Goal: Information Seeking & Learning: Learn about a topic

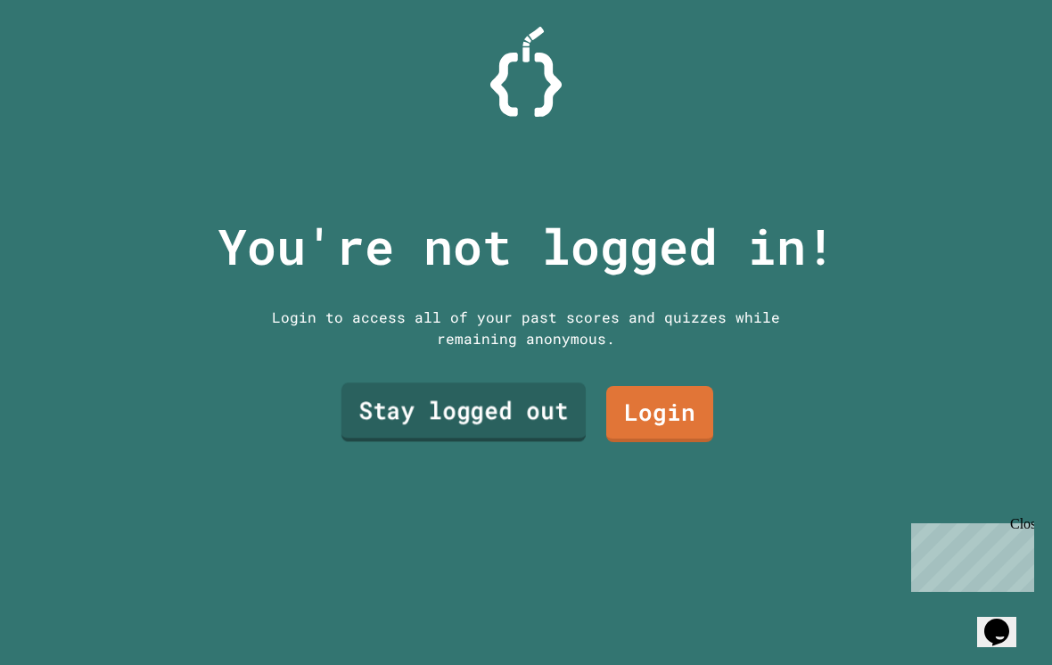
click at [458, 422] on link "Stay logged out" at bounding box center [464, 412] width 244 height 59
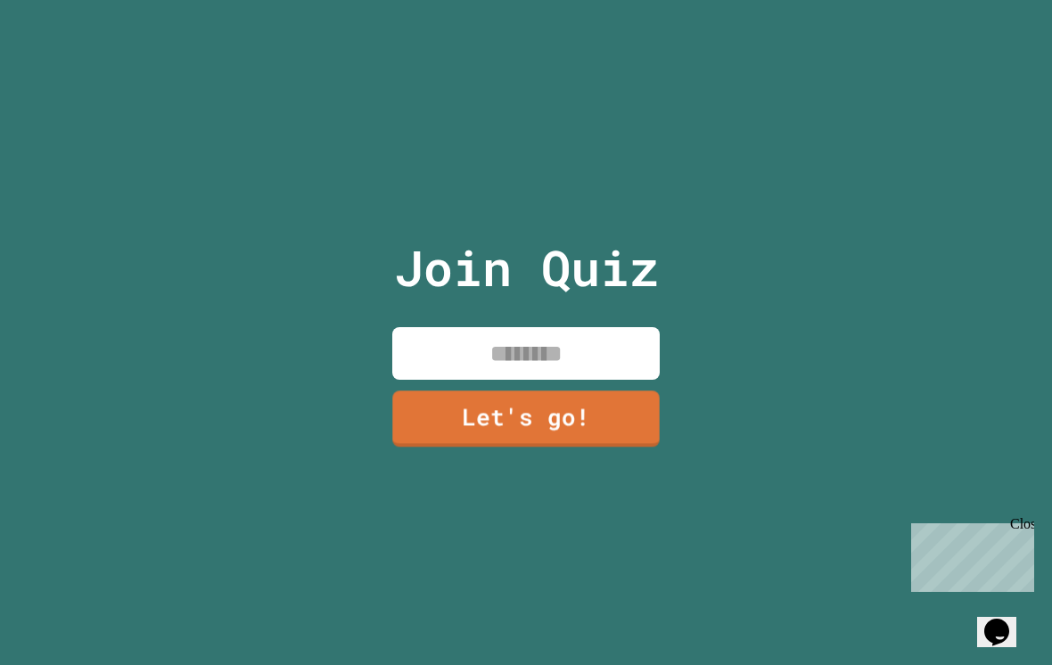
click at [489, 377] on input at bounding box center [526, 353] width 268 height 53
type input "****"
click at [644, 447] on link "Let's go!" at bounding box center [526, 419] width 268 height 56
click at [526, 0] on div at bounding box center [526, 0] width 0 height 0
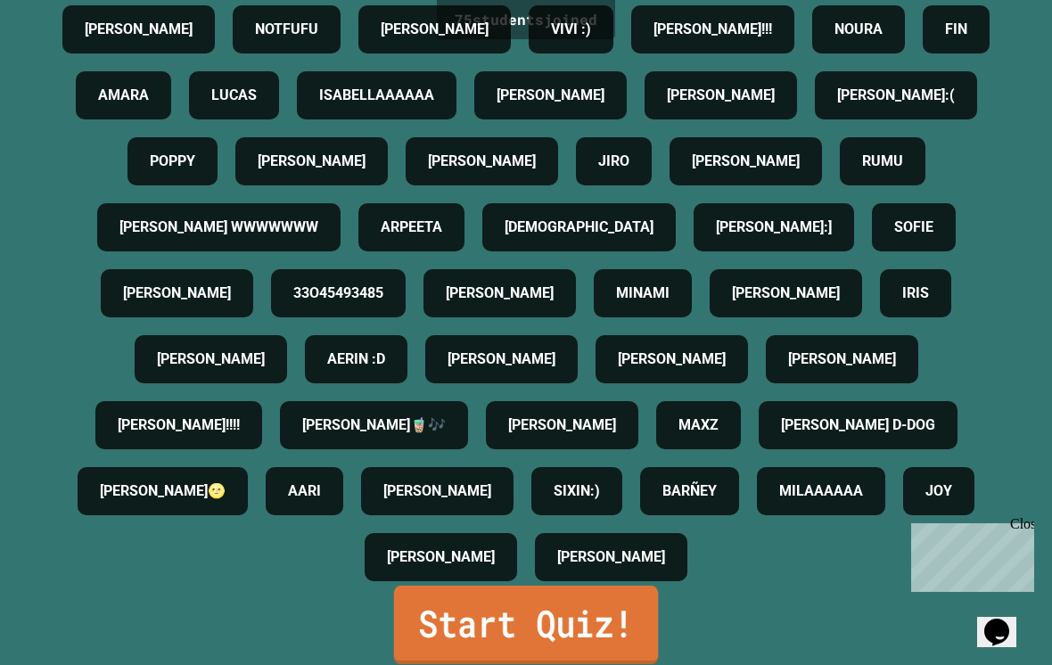
scroll to position [797, 0]
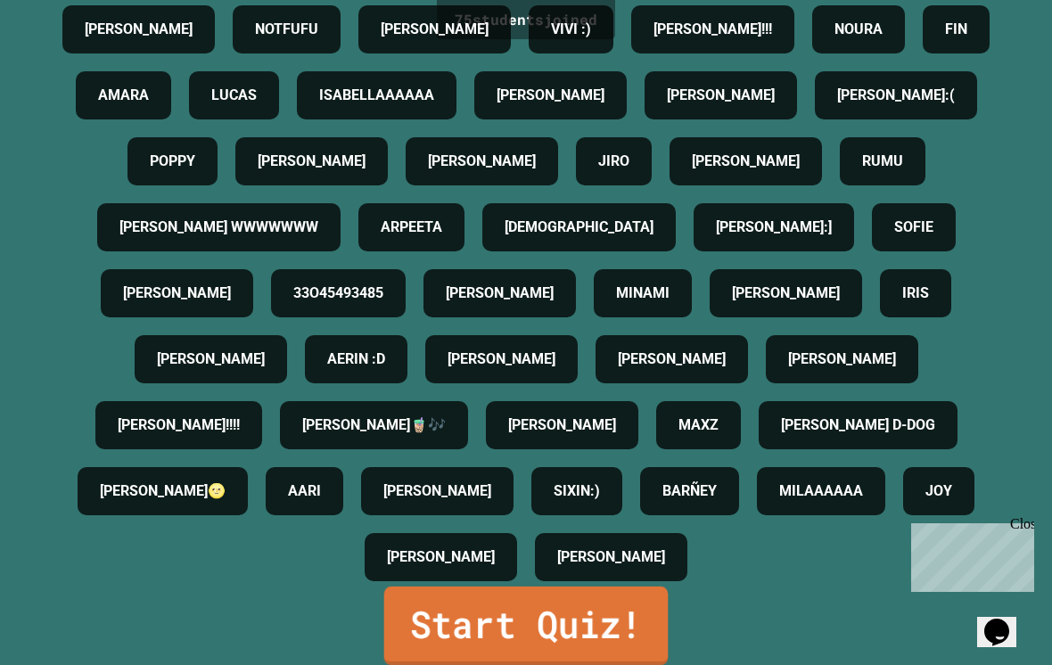
click at [558, 635] on link "Start Quiz!" at bounding box center [526, 626] width 285 height 78
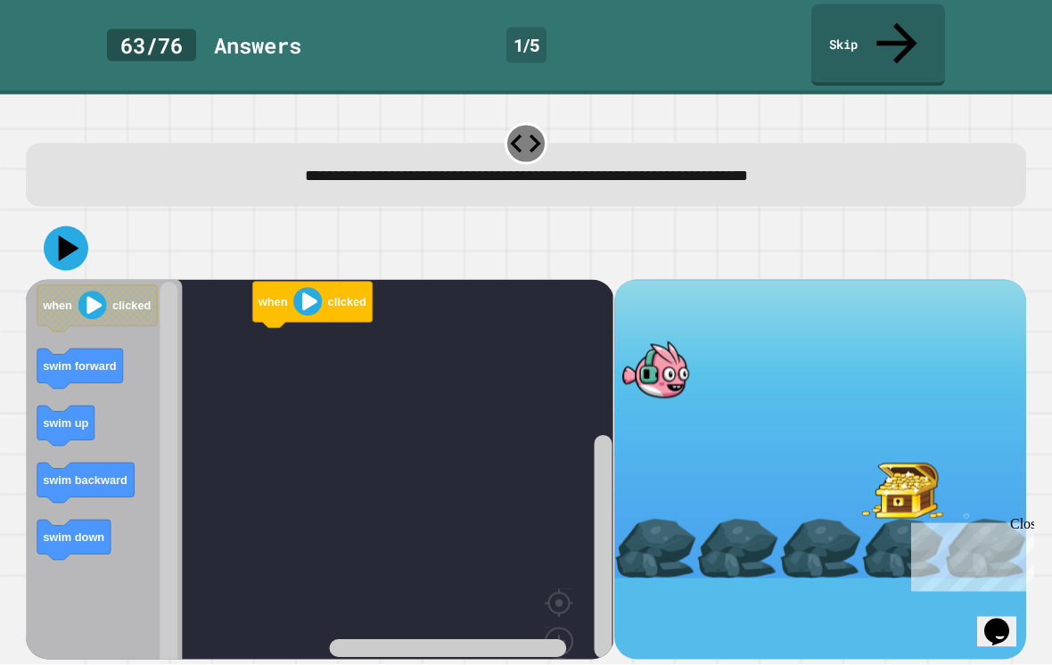
scroll to position [28, 0]
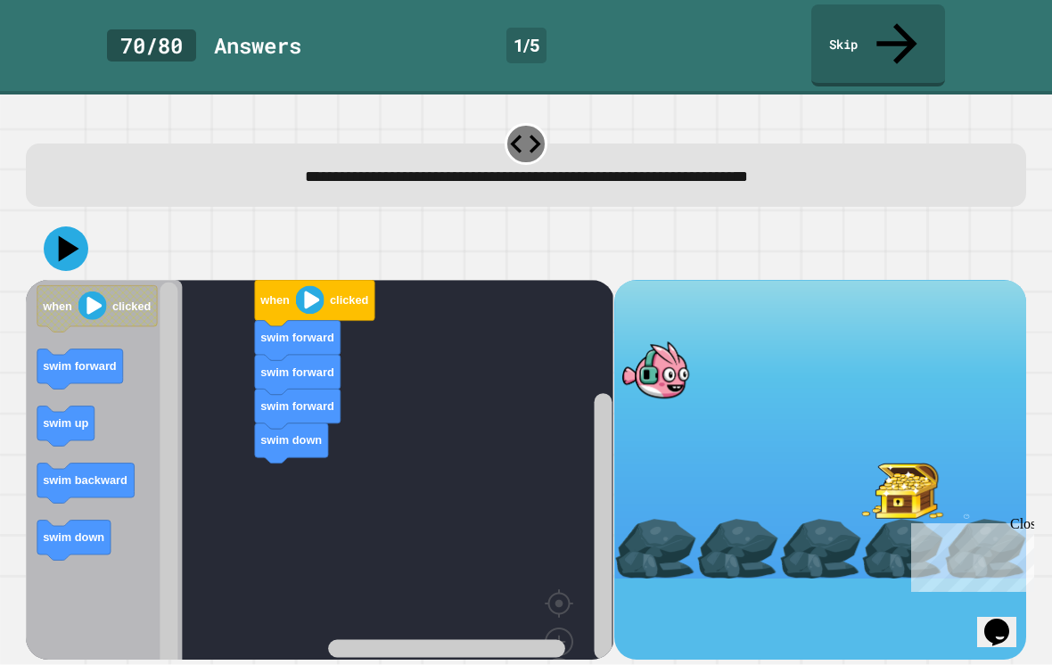
click at [235, 504] on rect "Blockly Workspace" at bounding box center [320, 503] width 588 height 447
click at [29, 218] on div at bounding box center [526, 249] width 1000 height 62
click at [78, 227] on icon at bounding box center [66, 249] width 45 height 45
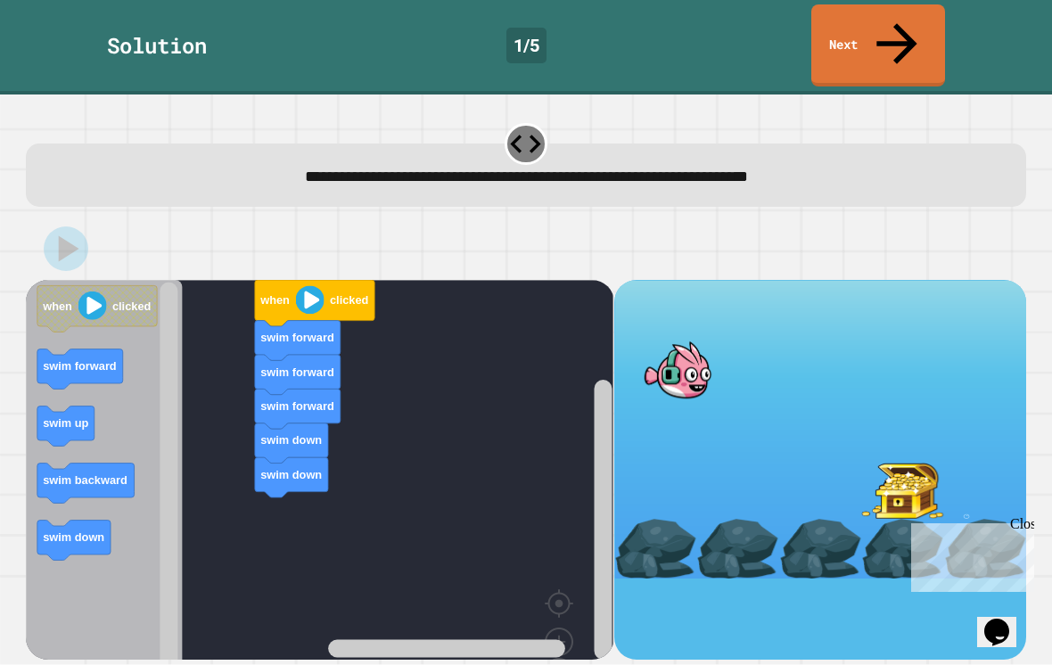
click at [96, 292] on image "Blockly Workspace" at bounding box center [92, 306] width 29 height 29
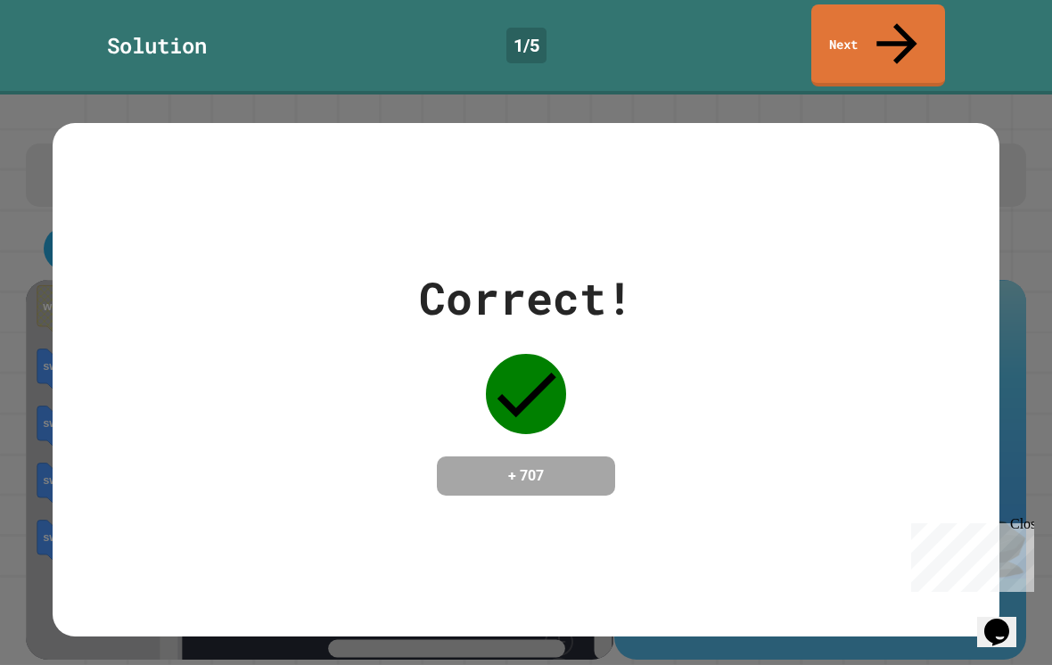
click at [619, 505] on div "Correct! + 707" at bounding box center [526, 380] width 947 height 514
click at [5, 189] on div "Correct! + 707" at bounding box center [526, 380] width 1052 height 571
click at [619, 506] on div "Correct! + 707" at bounding box center [526, 380] width 947 height 514
drag, startPoint x: 523, startPoint y: 441, endPoint x: 650, endPoint y: 398, distance: 134.8
click at [650, 398] on div "Correct! + 707" at bounding box center [526, 380] width 947 height 231
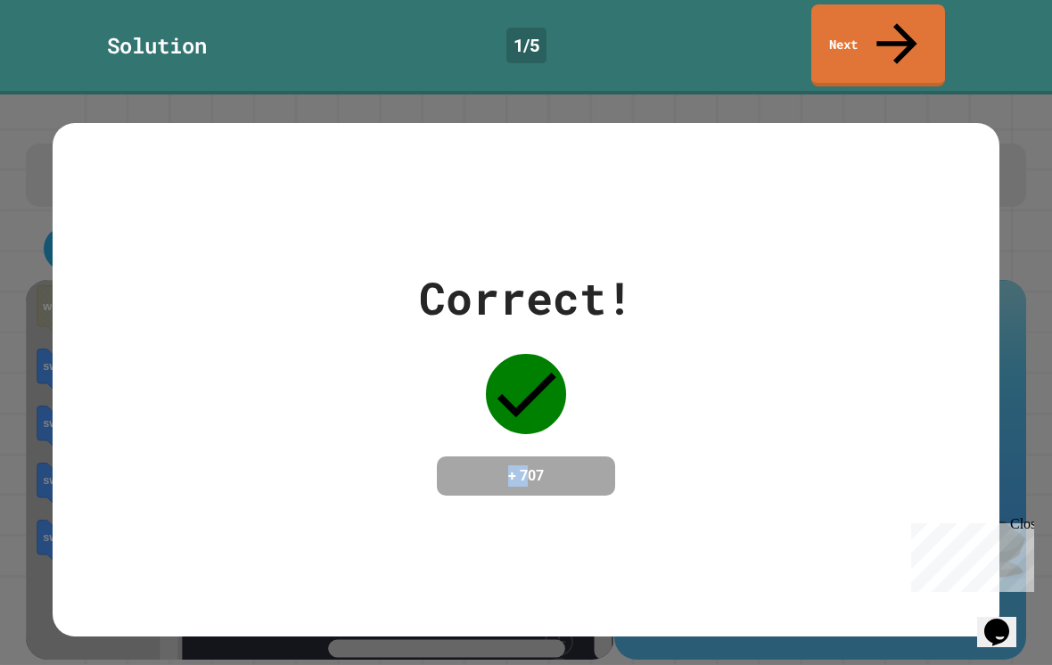
click at [650, 397] on div "Correct! + 707" at bounding box center [526, 380] width 947 height 231
click at [915, 16] on link "Next" at bounding box center [879, 45] width 134 height 82
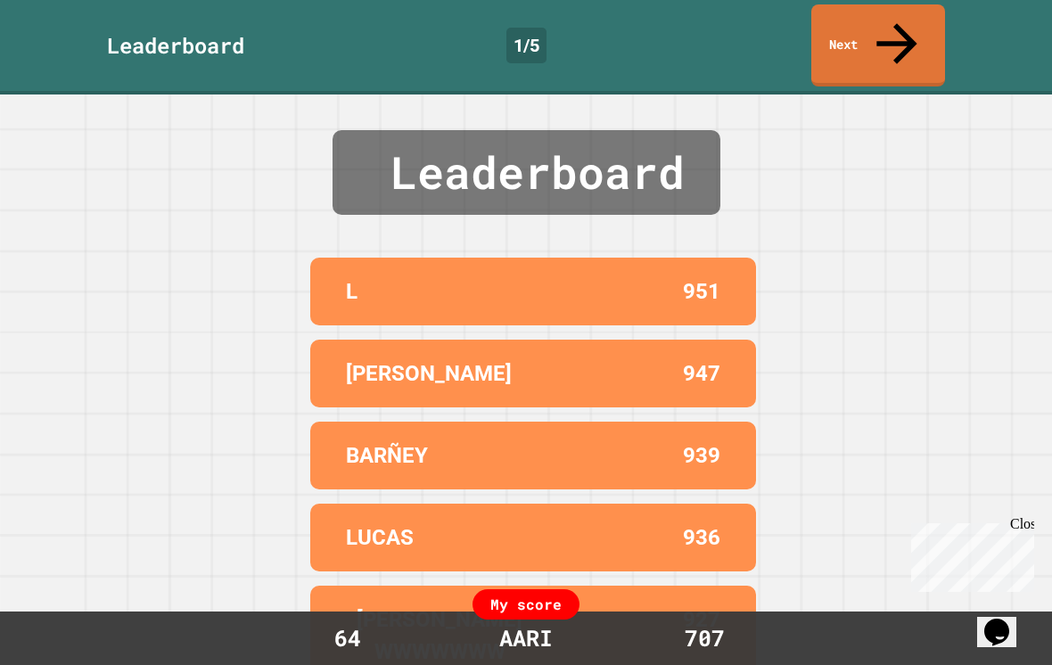
click at [902, 19] on icon at bounding box center [897, 43] width 61 height 61
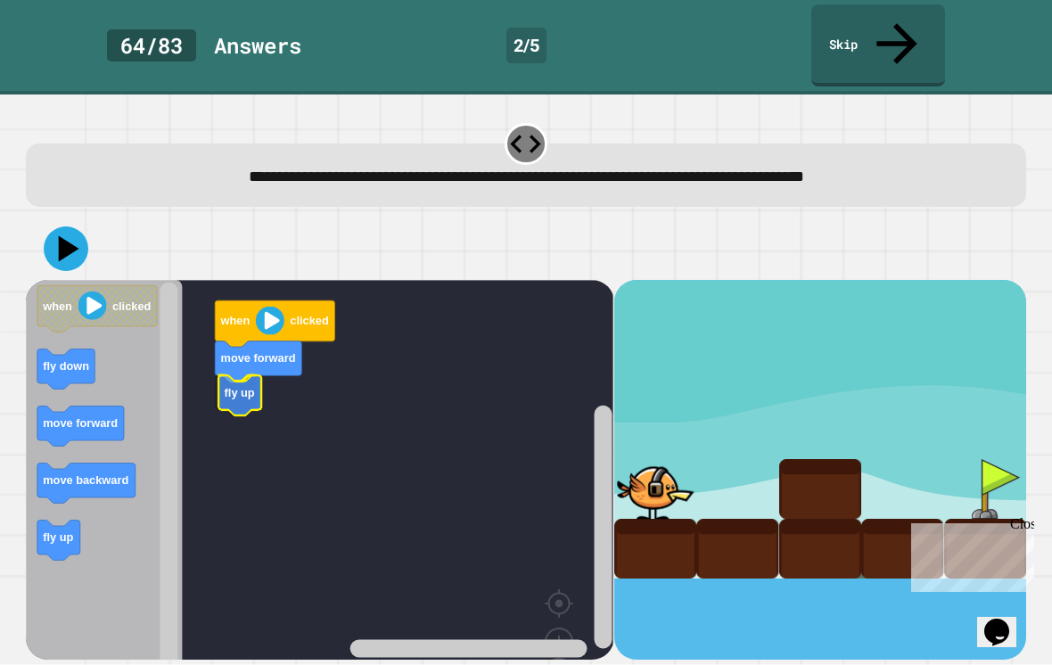
click at [234, 375] on icon "Blockly Workspace" at bounding box center [240, 395] width 43 height 40
click at [234, 409] on icon "Blockly Workspace" at bounding box center [259, 429] width 87 height 40
click at [271, 466] on rect "Blockly Workspace" at bounding box center [320, 503] width 588 height 447
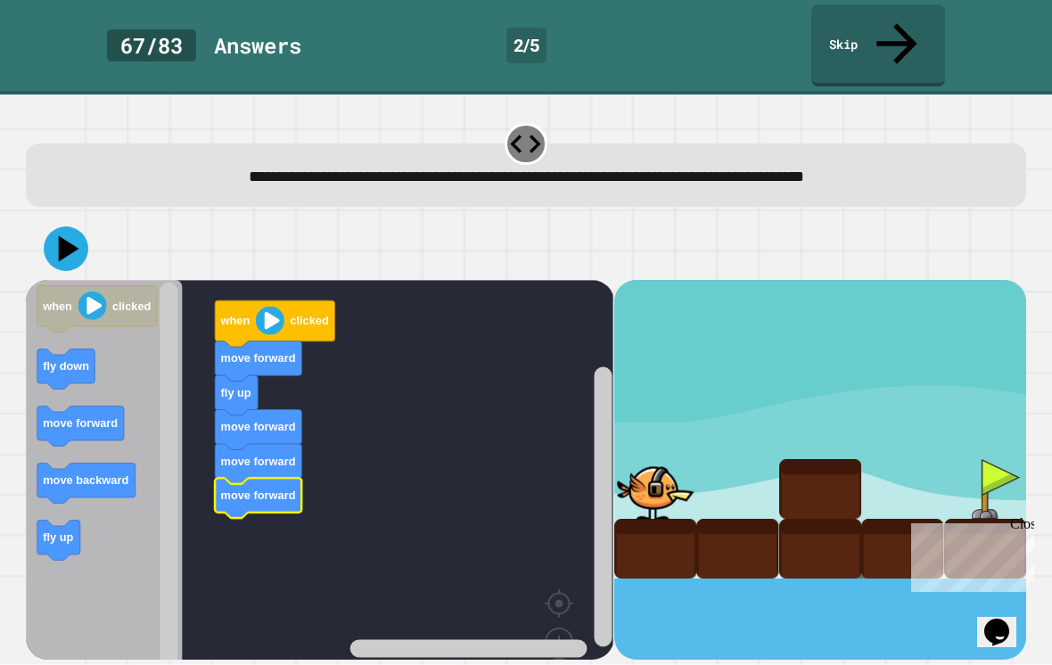
click at [58, 527] on icon "Blockly Workspace" at bounding box center [104, 503] width 156 height 447
click at [86, 292] on image "Blockly Workspace" at bounding box center [92, 306] width 29 height 29
click at [276, 306] on image "Blockly Workspace" at bounding box center [270, 320] width 29 height 29
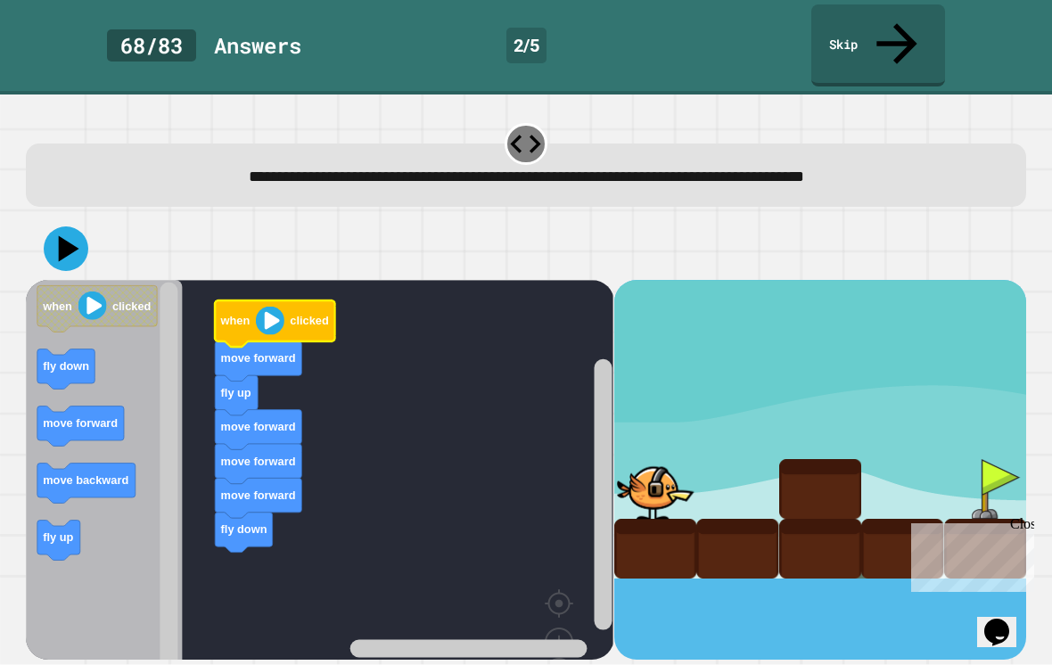
click at [265, 306] on image "Blockly Workspace" at bounding box center [270, 320] width 29 height 29
click at [54, 227] on icon at bounding box center [66, 249] width 45 height 45
click at [91, 292] on image "Blockly Workspace" at bounding box center [92, 306] width 29 height 29
click at [90, 292] on image "Blockly Workspace" at bounding box center [92, 306] width 29 height 29
click at [273, 306] on image "Blockly Workspace" at bounding box center [270, 320] width 29 height 29
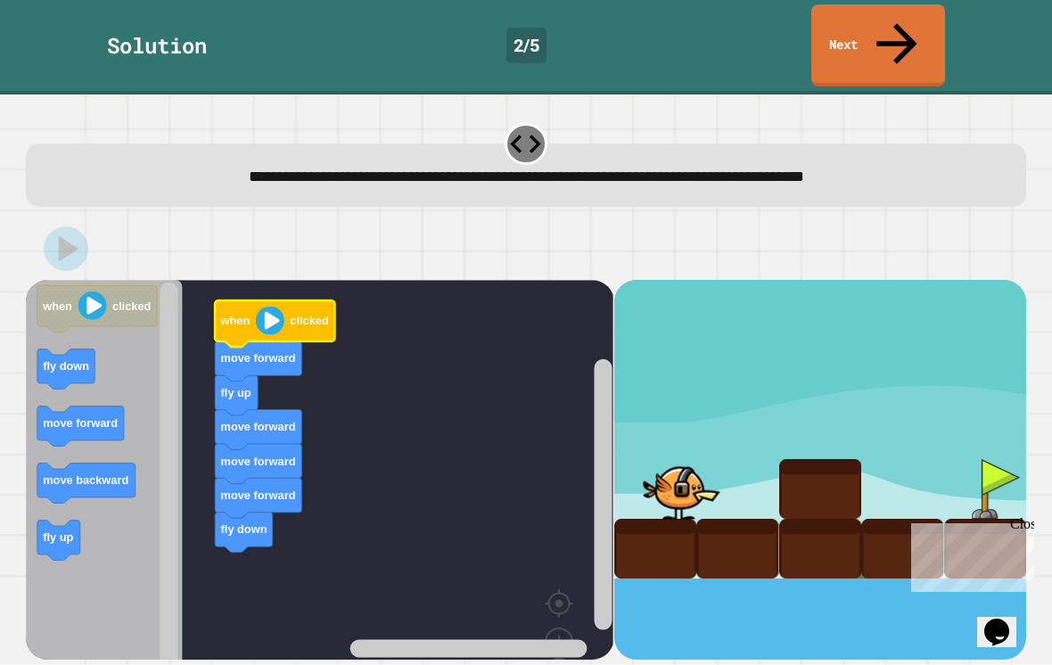
click at [271, 306] on image "Blockly Workspace" at bounding box center [270, 320] width 29 height 29
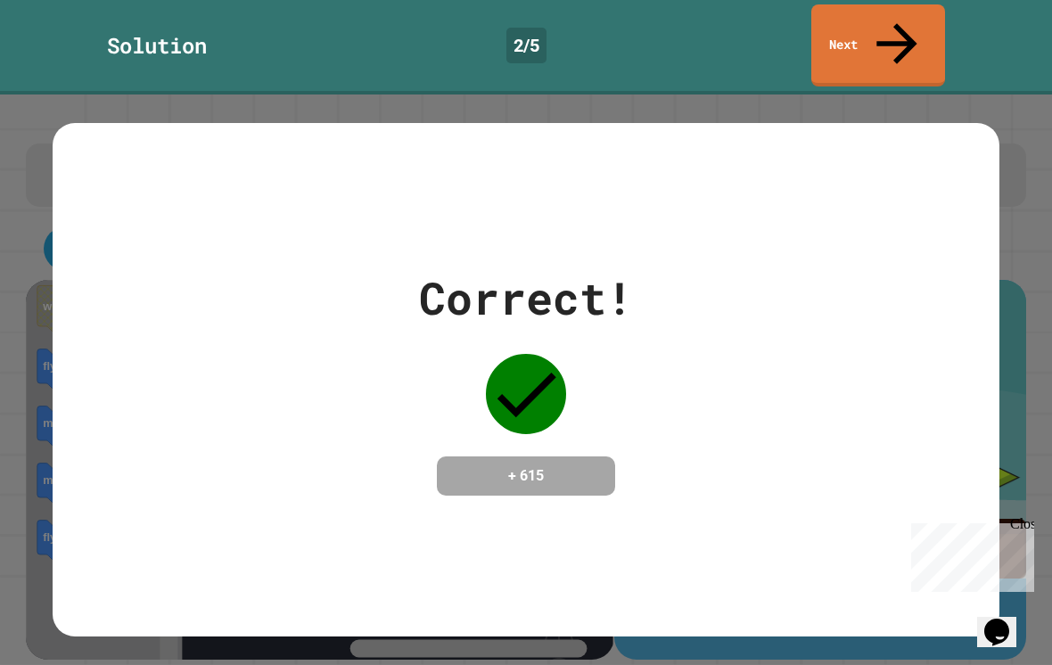
click at [902, 14] on icon at bounding box center [897, 43] width 61 height 61
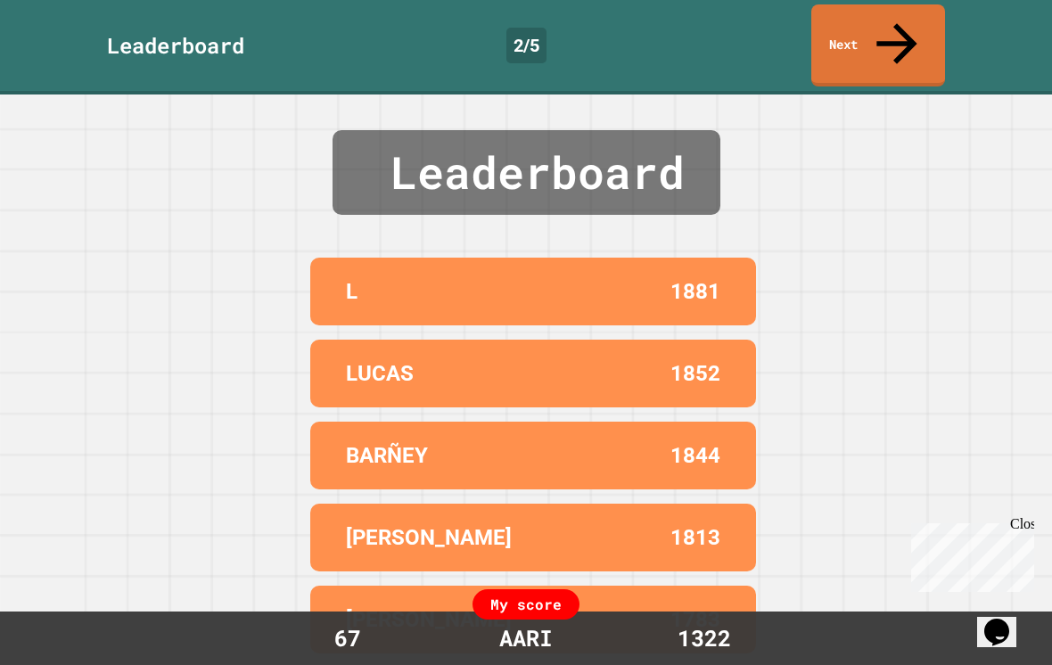
click at [912, 16] on link "Next" at bounding box center [879, 45] width 134 height 82
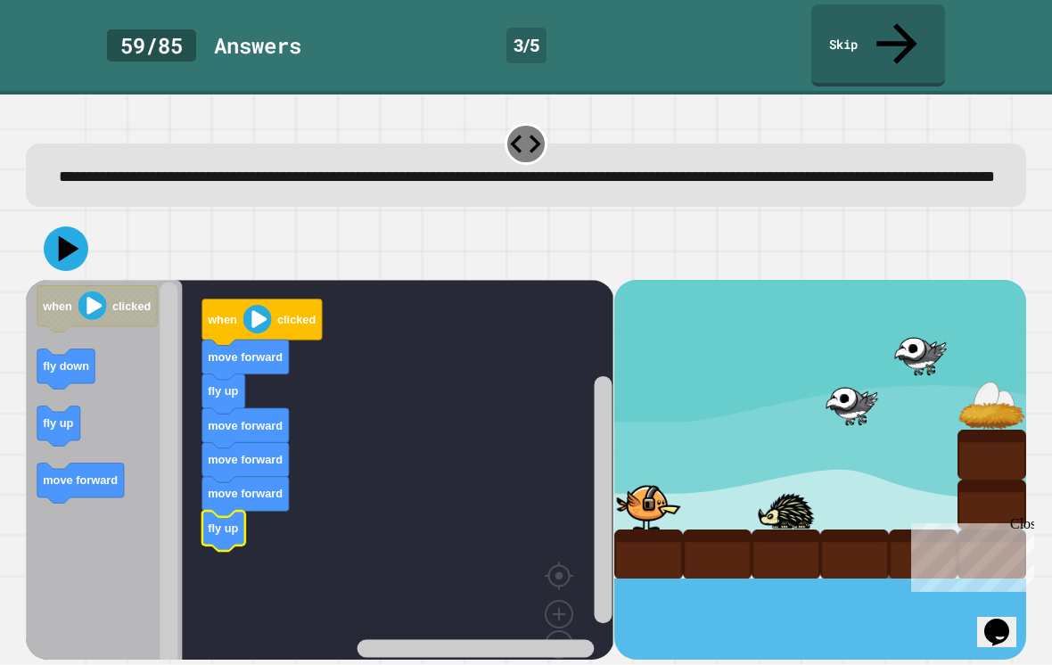
click at [238, 522] on text "fly up" at bounding box center [224, 528] width 30 height 13
click at [55, 240] on icon at bounding box center [66, 249] width 45 height 45
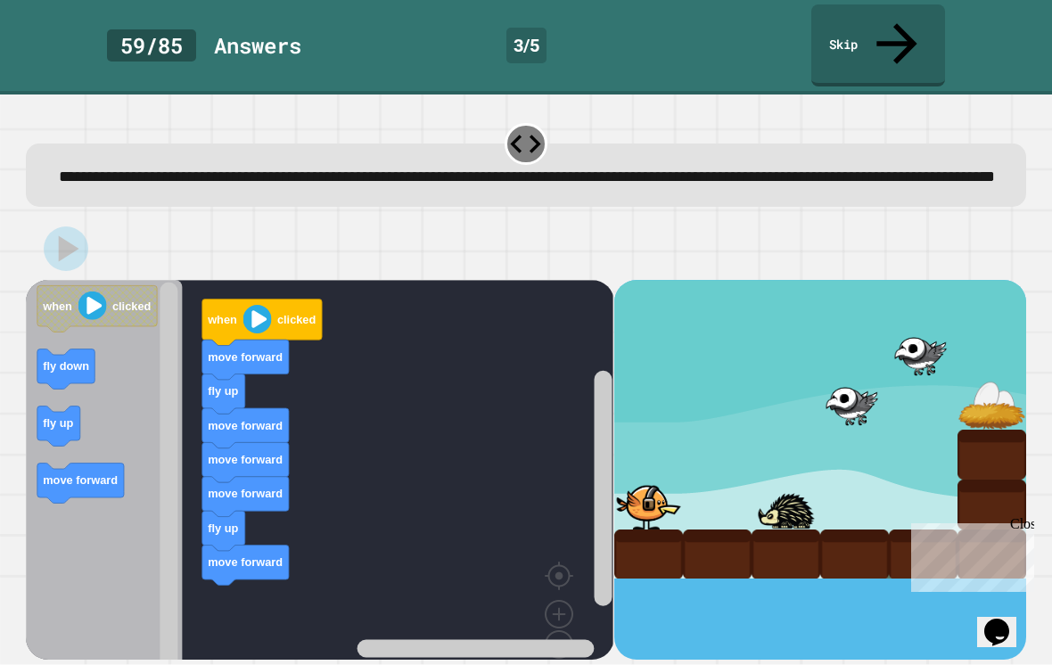
click at [90, 295] on image "Blockly Workspace" at bounding box center [92, 306] width 29 height 29
click at [252, 321] on image "Blockly Workspace" at bounding box center [257, 319] width 29 height 29
click at [269, 313] on image "Blockly Workspace" at bounding box center [257, 319] width 29 height 29
click at [256, 312] on image "Blockly Workspace" at bounding box center [257, 319] width 29 height 29
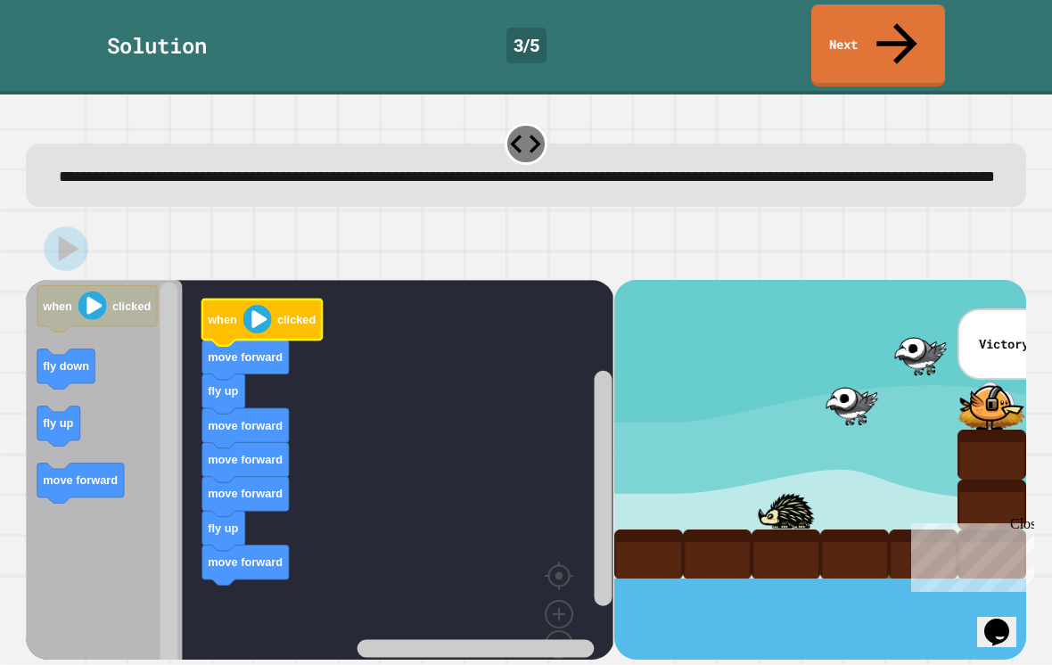
click at [891, 19] on icon at bounding box center [897, 43] width 61 height 61
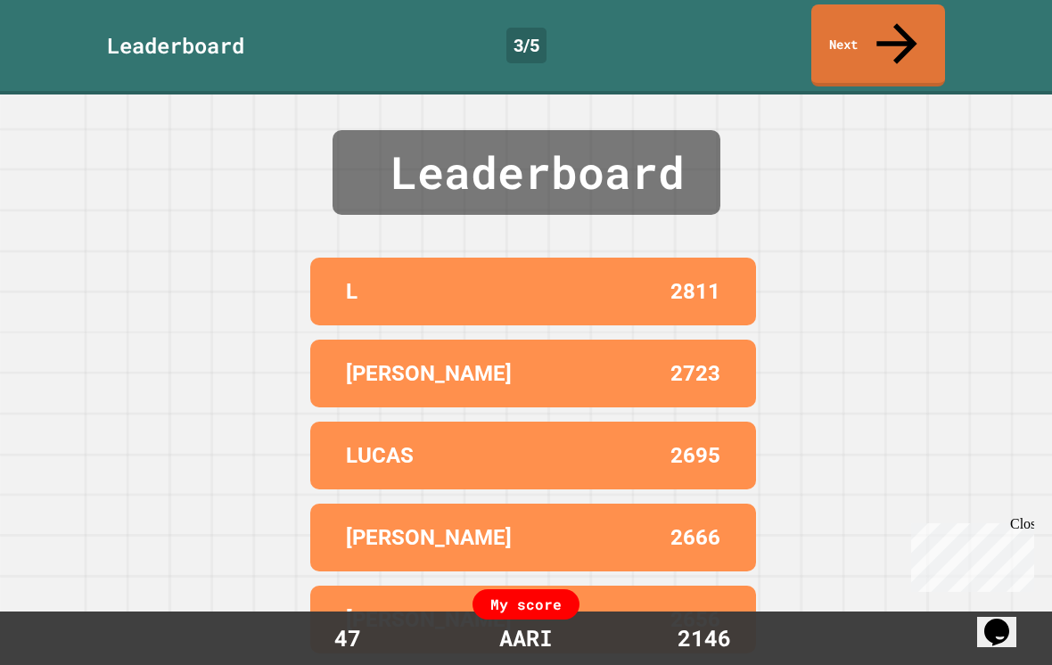
click at [904, 24] on icon at bounding box center [897, 43] width 61 height 61
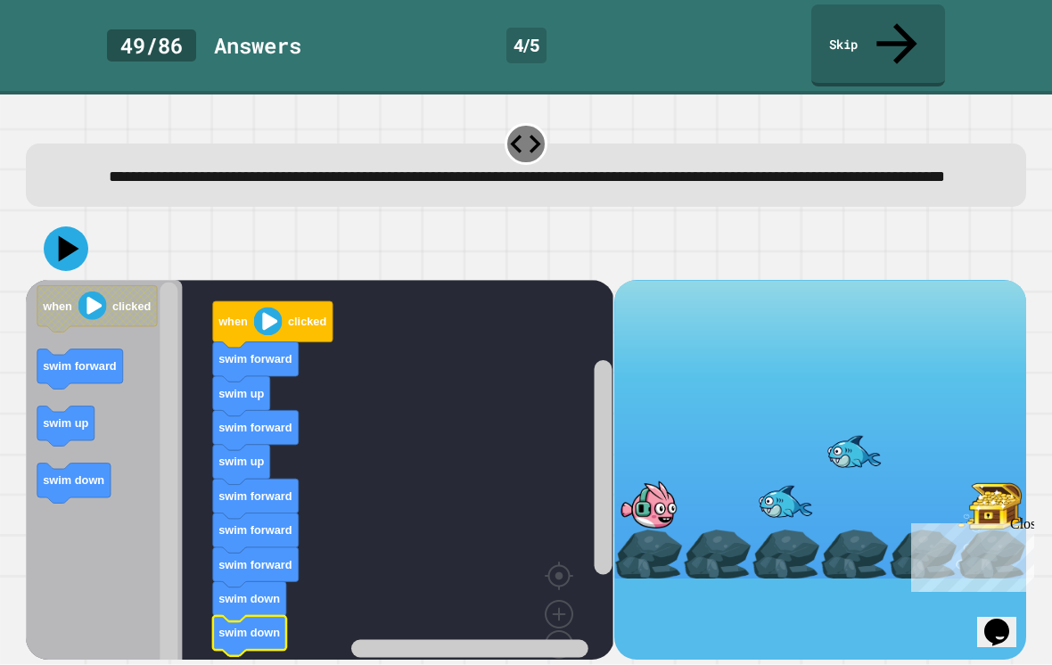
click at [66, 235] on icon at bounding box center [69, 248] width 21 height 26
click at [85, 302] on image "Blockly Workspace" at bounding box center [92, 306] width 29 height 29
click at [263, 307] on image "Blockly Workspace" at bounding box center [268, 321] width 29 height 29
click at [268, 309] on image "Blockly Workspace" at bounding box center [268, 321] width 29 height 29
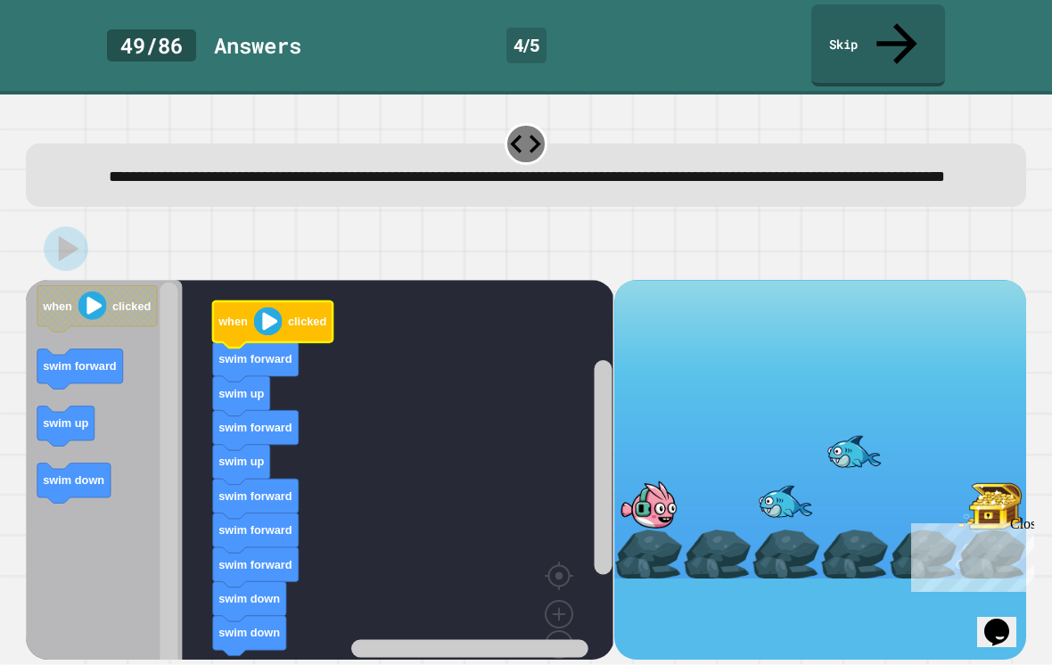
click at [264, 307] on image "Blockly Workspace" at bounding box center [268, 321] width 29 height 29
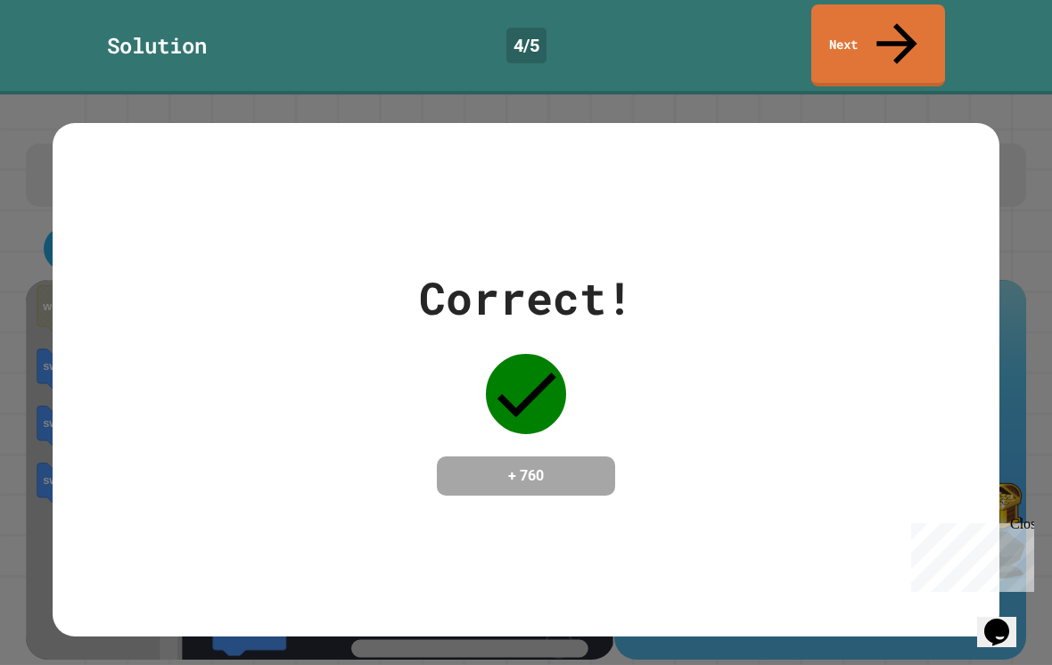
click at [936, 35] on link "Next" at bounding box center [879, 45] width 134 height 82
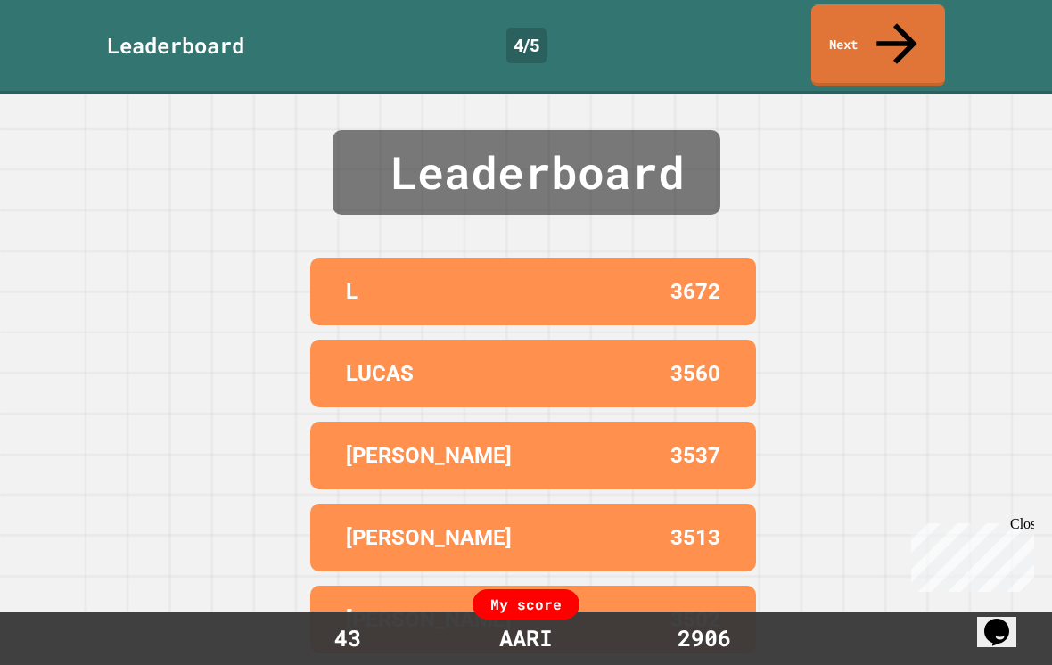
click at [917, 29] on link "Next" at bounding box center [879, 45] width 134 height 82
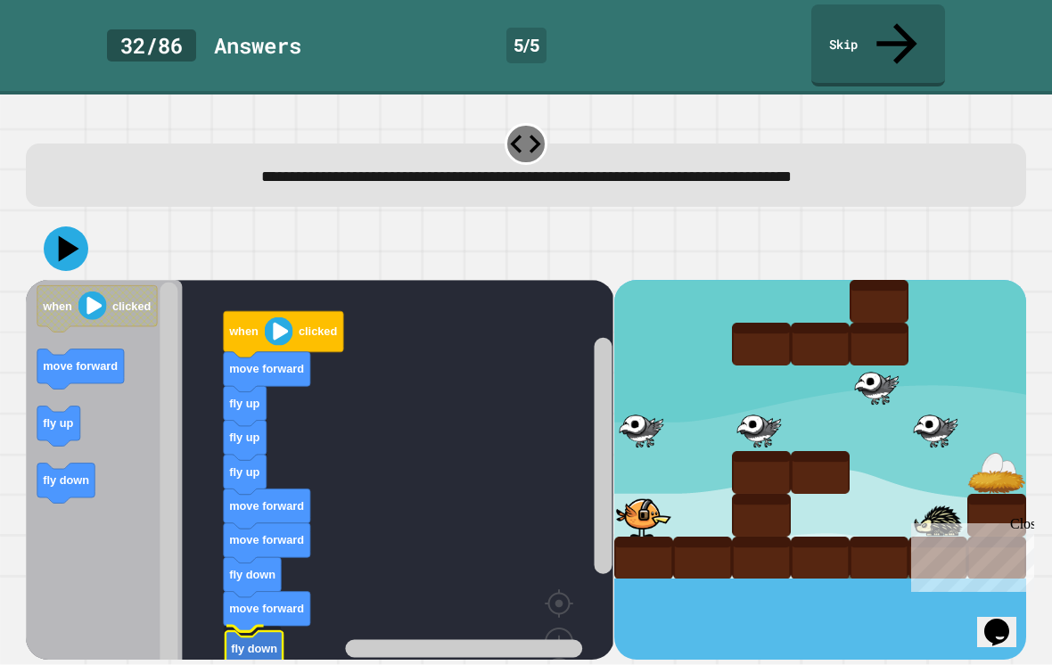
click at [234, 641] on text "fly down" at bounding box center [255, 647] width 46 height 13
click at [342, 597] on rect "Blockly Workspace" at bounding box center [320, 503] width 588 height 447
click at [62, 235] on icon at bounding box center [69, 248] width 21 height 26
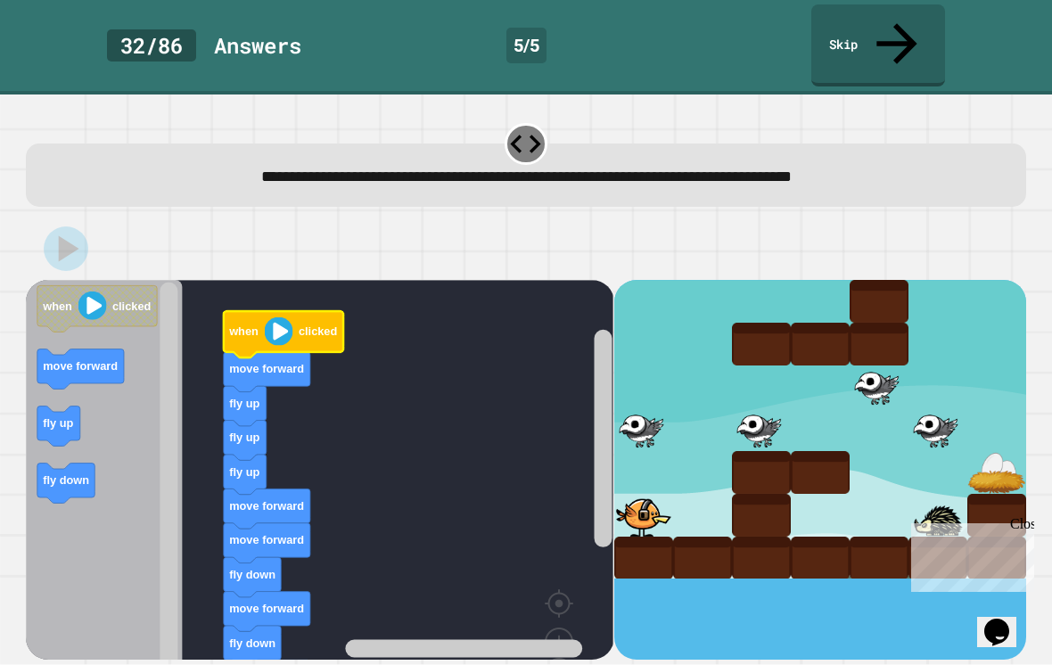
click at [274, 317] on image "Blockly Workspace" at bounding box center [279, 331] width 29 height 29
click at [276, 317] on image "Blockly Workspace" at bounding box center [279, 331] width 29 height 29
click at [281, 317] on image "Blockly Workspace" at bounding box center [279, 331] width 29 height 29
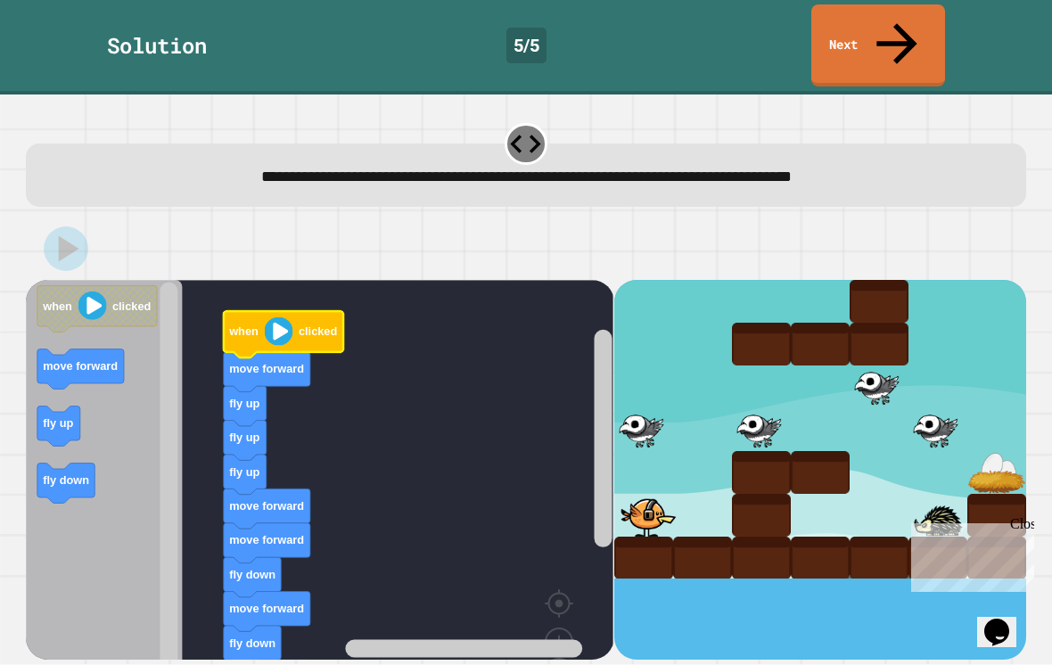
click at [276, 317] on image "Blockly Workspace" at bounding box center [279, 331] width 29 height 29
click at [887, 12] on link "Next" at bounding box center [879, 45] width 134 height 82
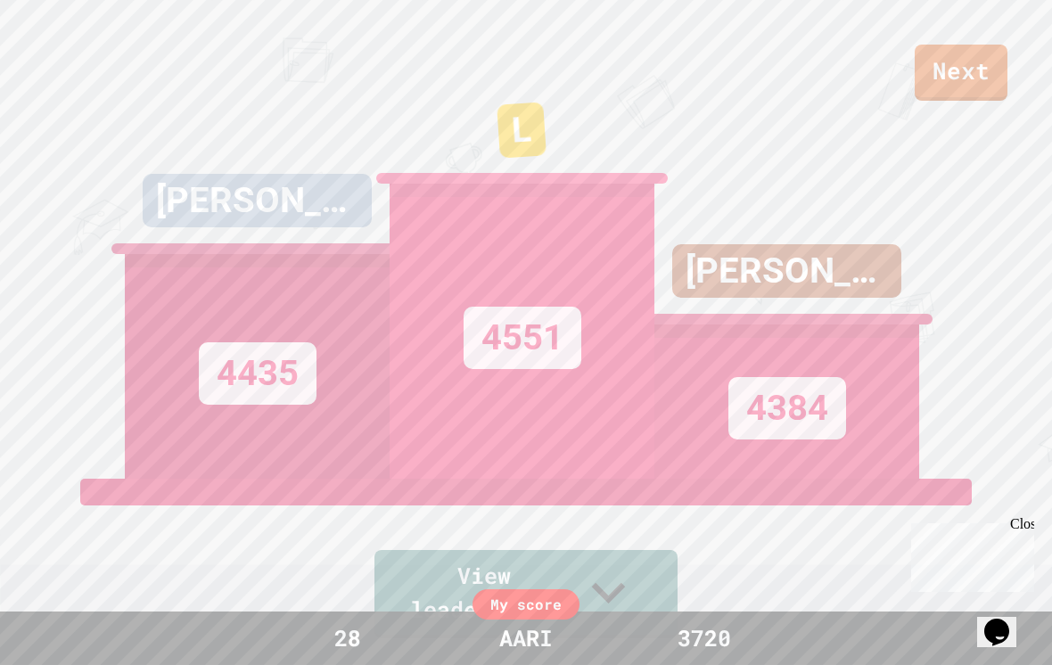
click at [969, 86] on link "Next" at bounding box center [961, 73] width 93 height 56
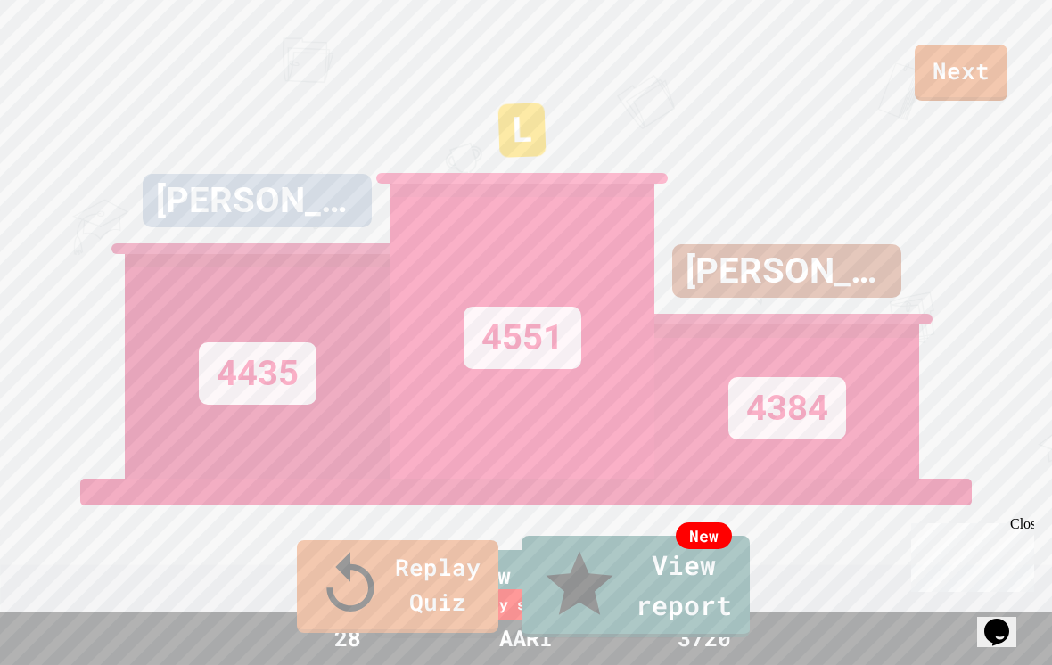
click at [750, 597] on link "New View report" at bounding box center [636, 587] width 228 height 102
